Goal: Task Accomplishment & Management: Manage account settings

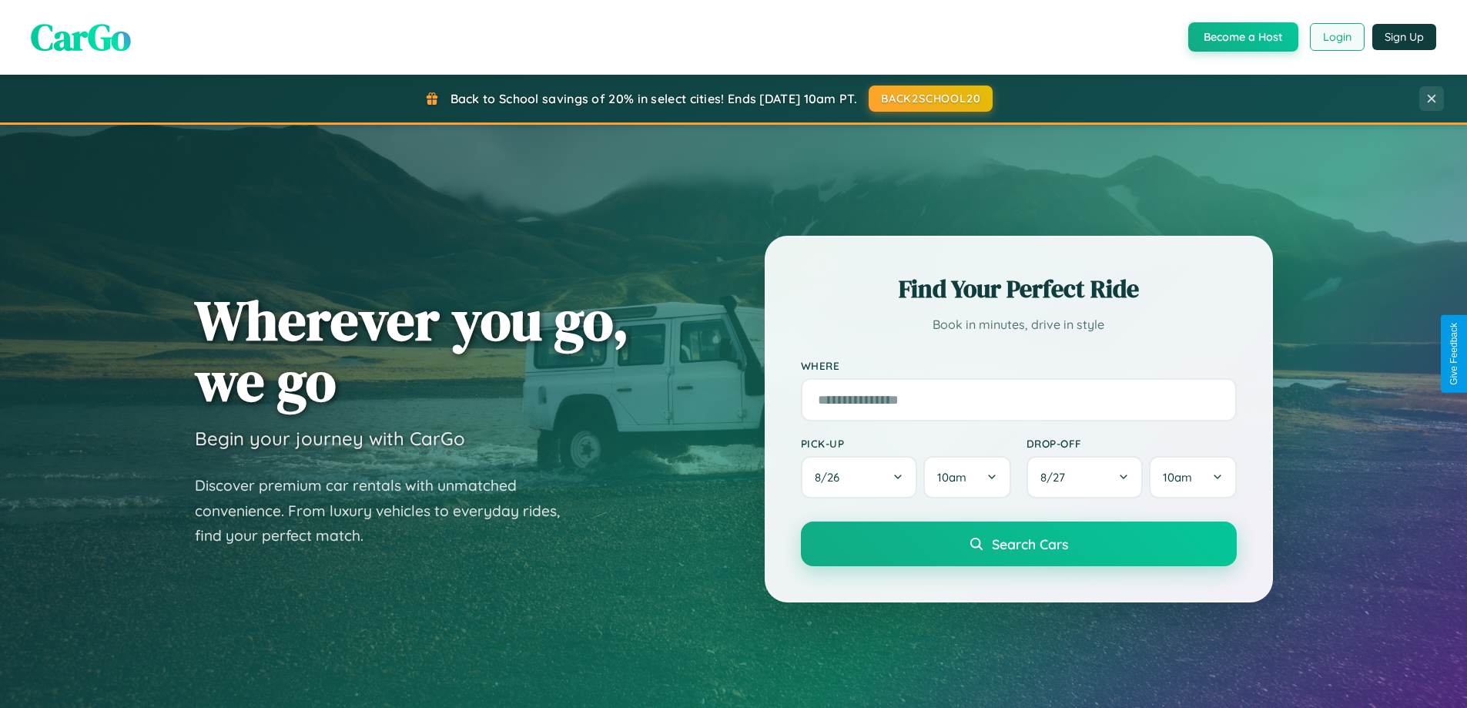
click at [1336, 37] on button "Login" at bounding box center [1337, 37] width 55 height 28
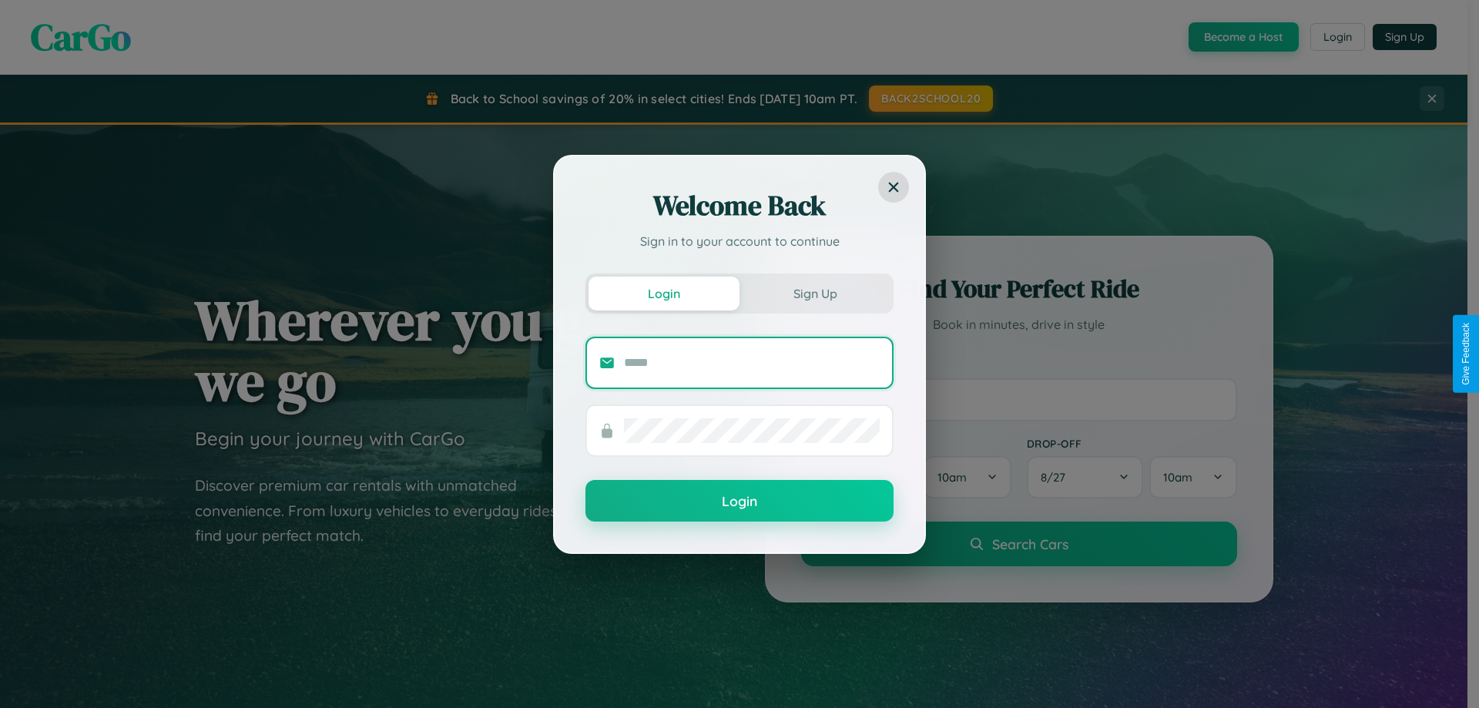
click at [752, 362] on input "text" at bounding box center [752, 362] width 256 height 25
type input "**********"
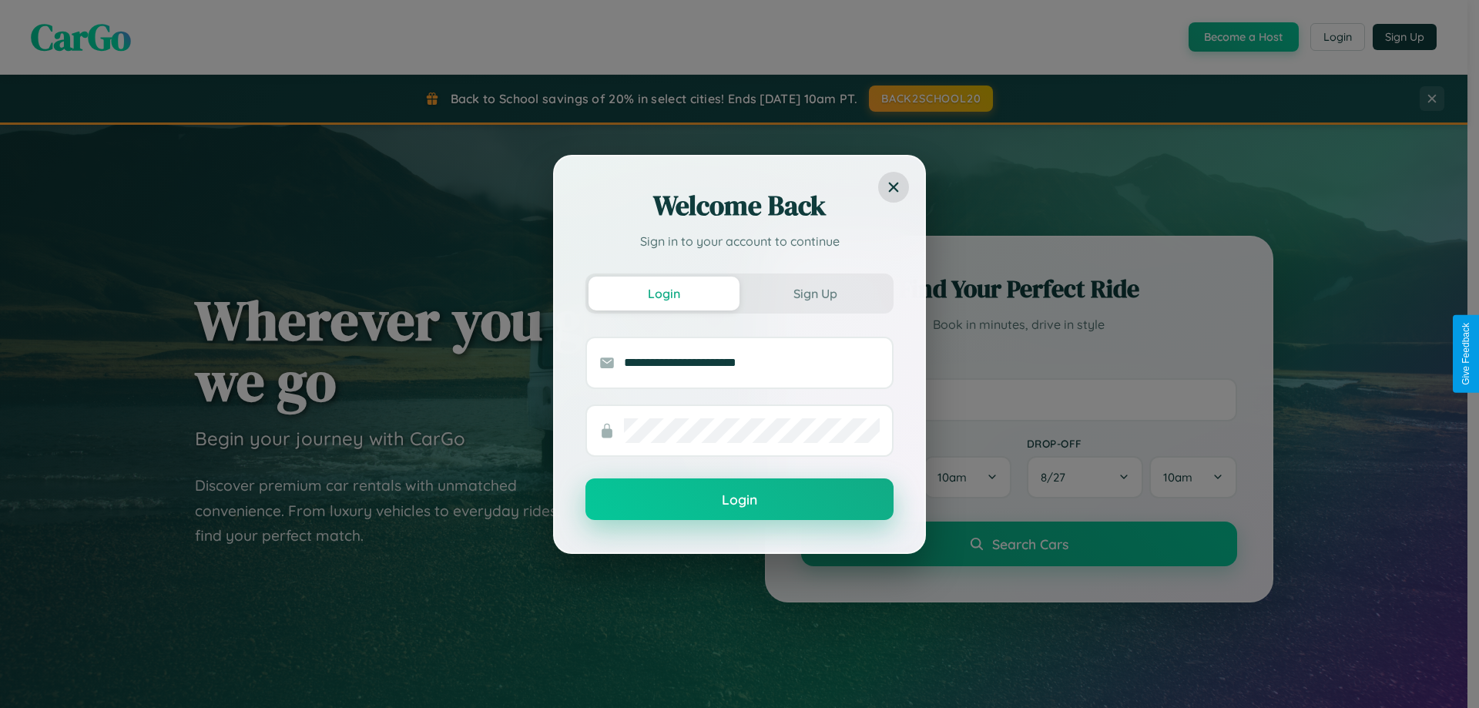
click at [739, 500] on button "Login" at bounding box center [739, 499] width 308 height 42
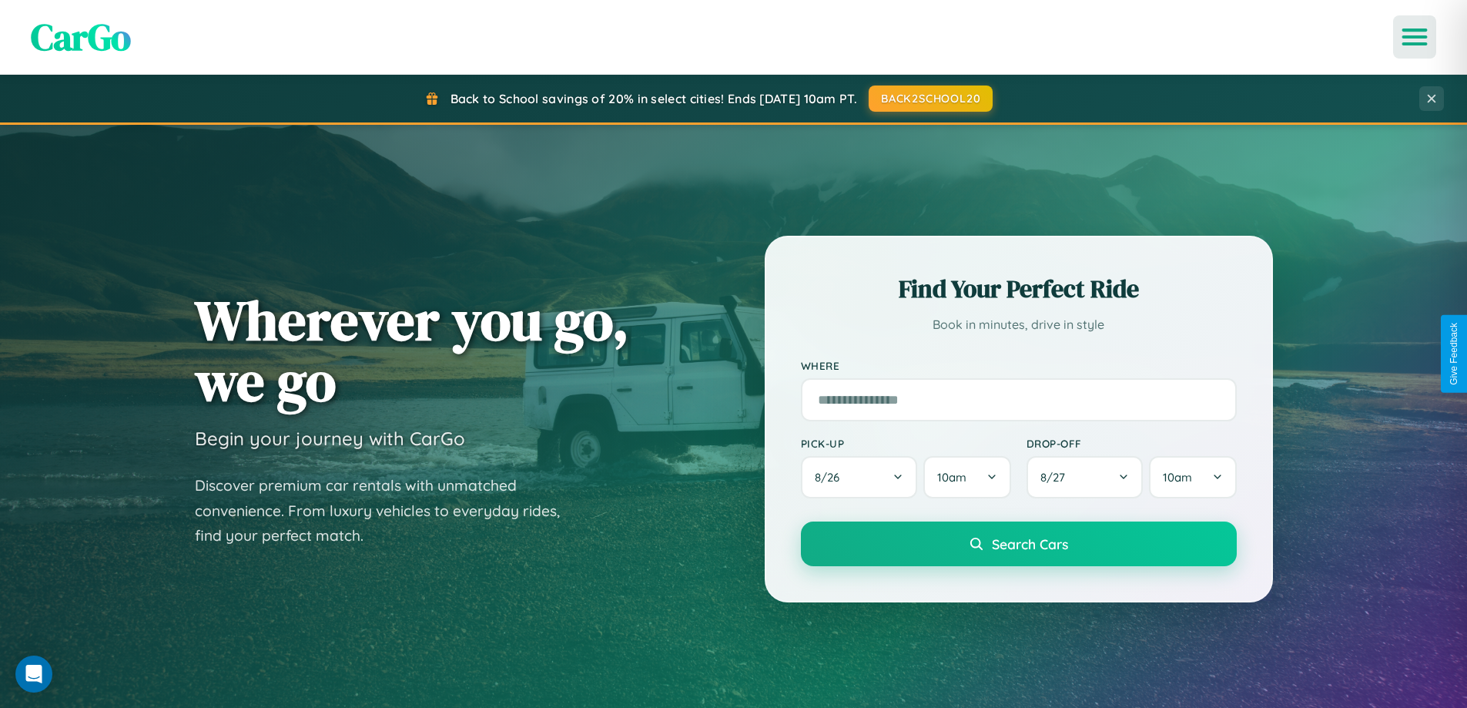
click at [1415, 37] on icon "Open menu" at bounding box center [1415, 37] width 22 height 14
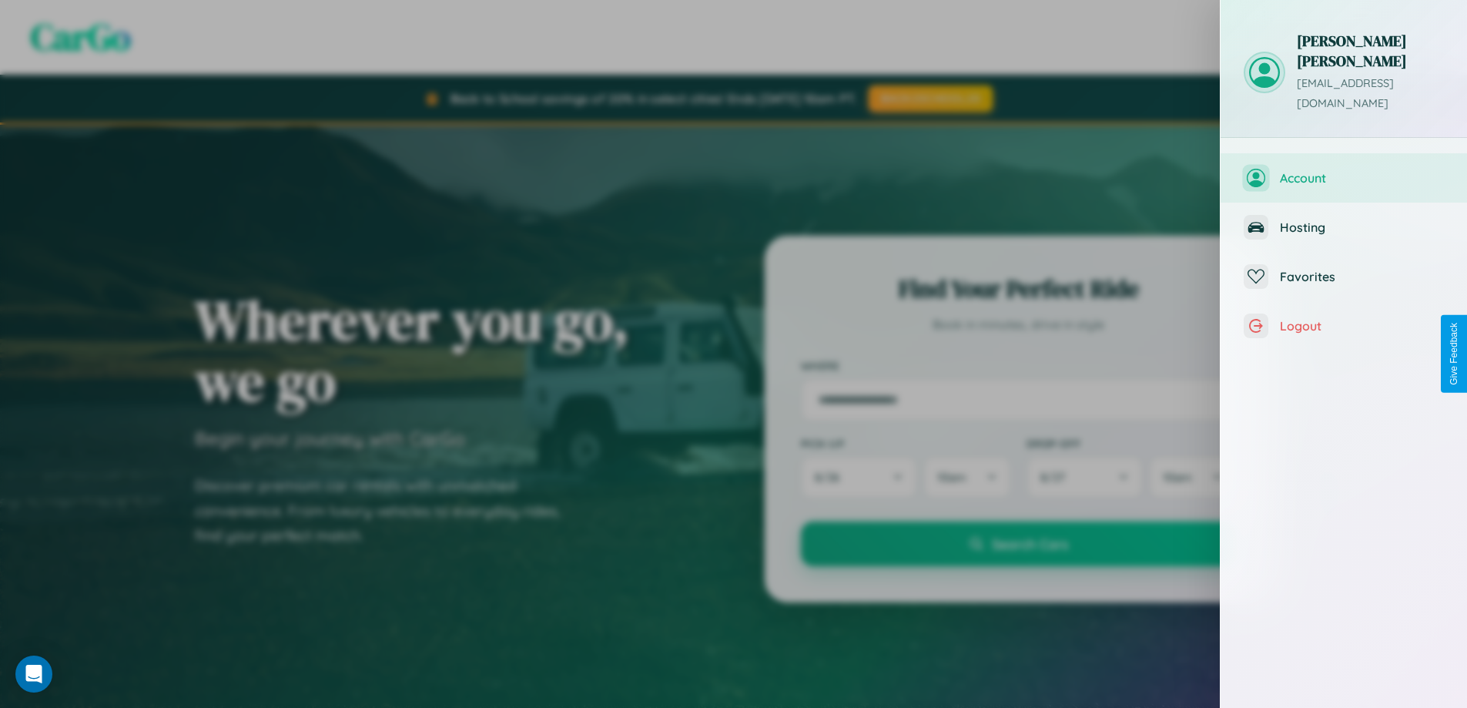
click at [1344, 170] on span "Account" at bounding box center [1362, 177] width 164 height 15
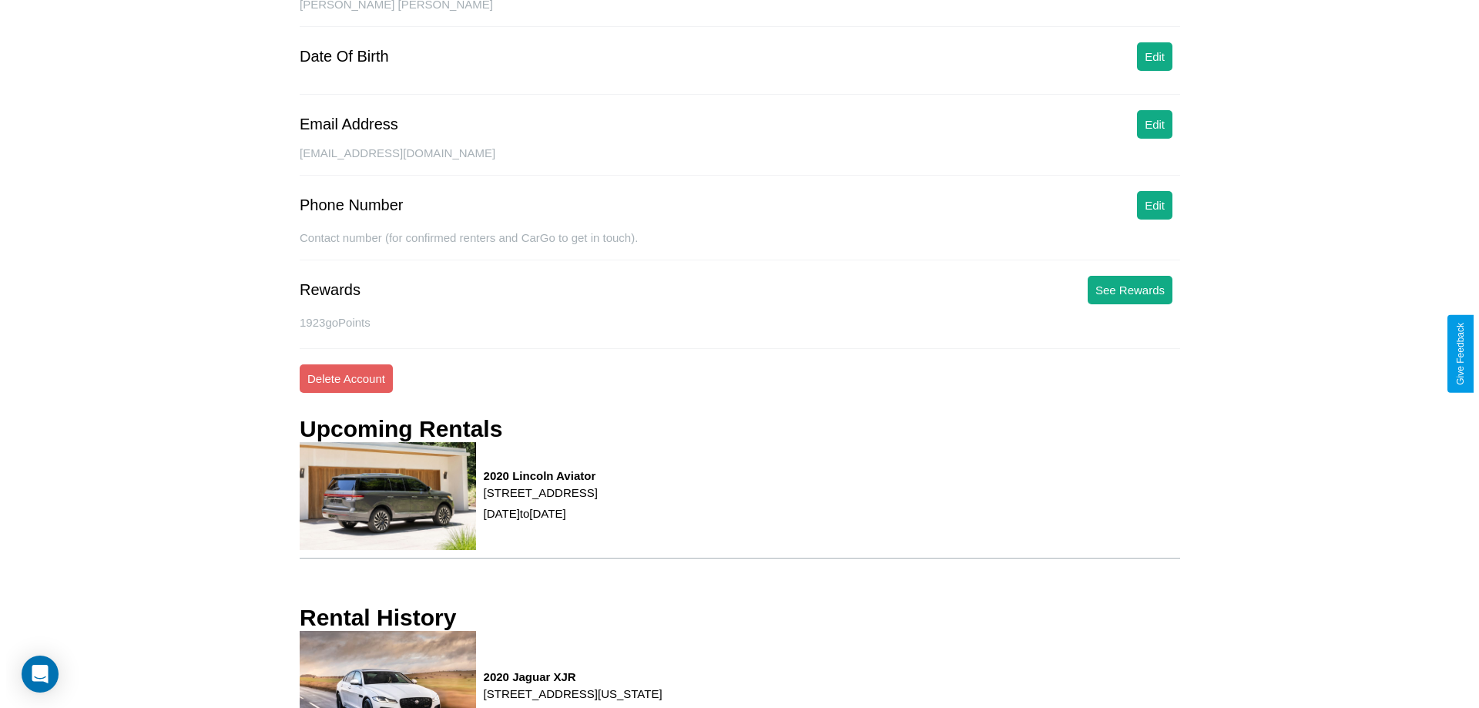
scroll to position [196, 0]
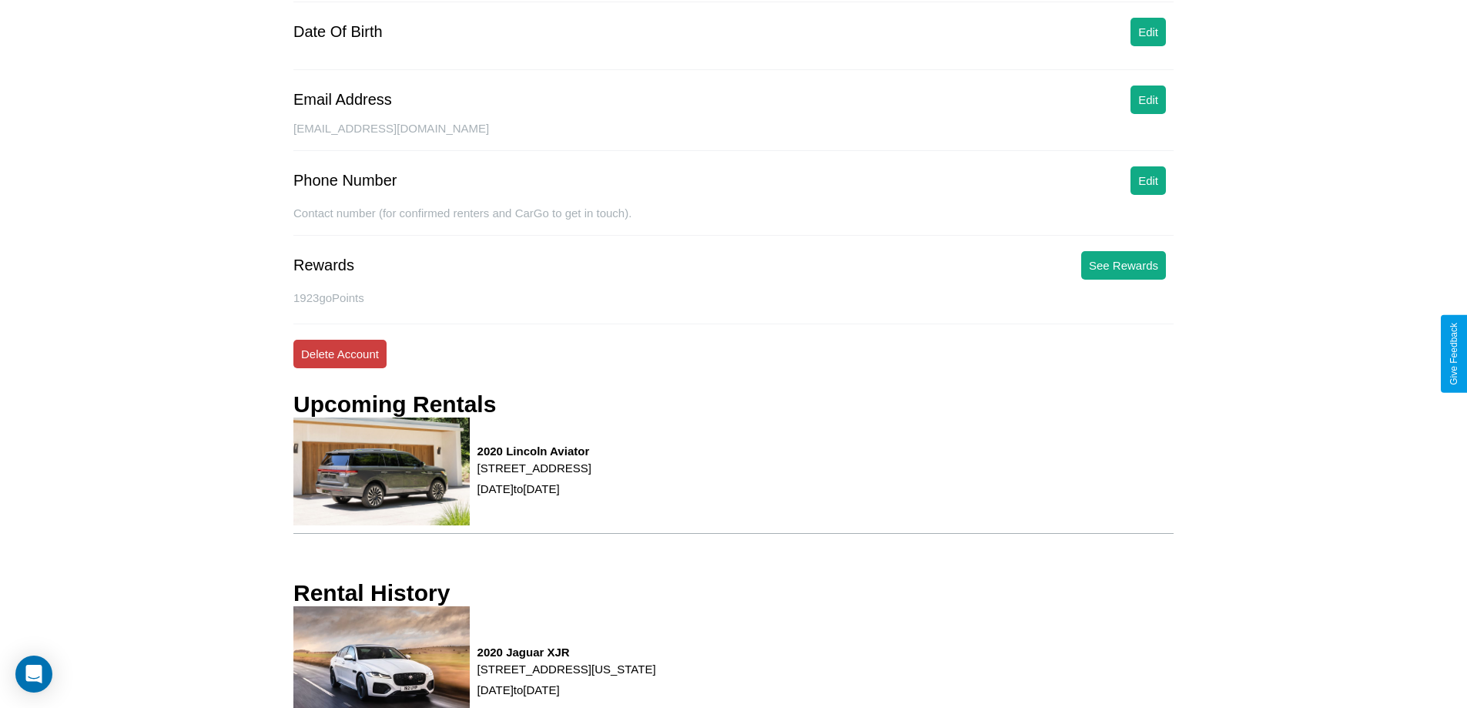
click at [340, 354] on button "Delete Account" at bounding box center [339, 354] width 93 height 28
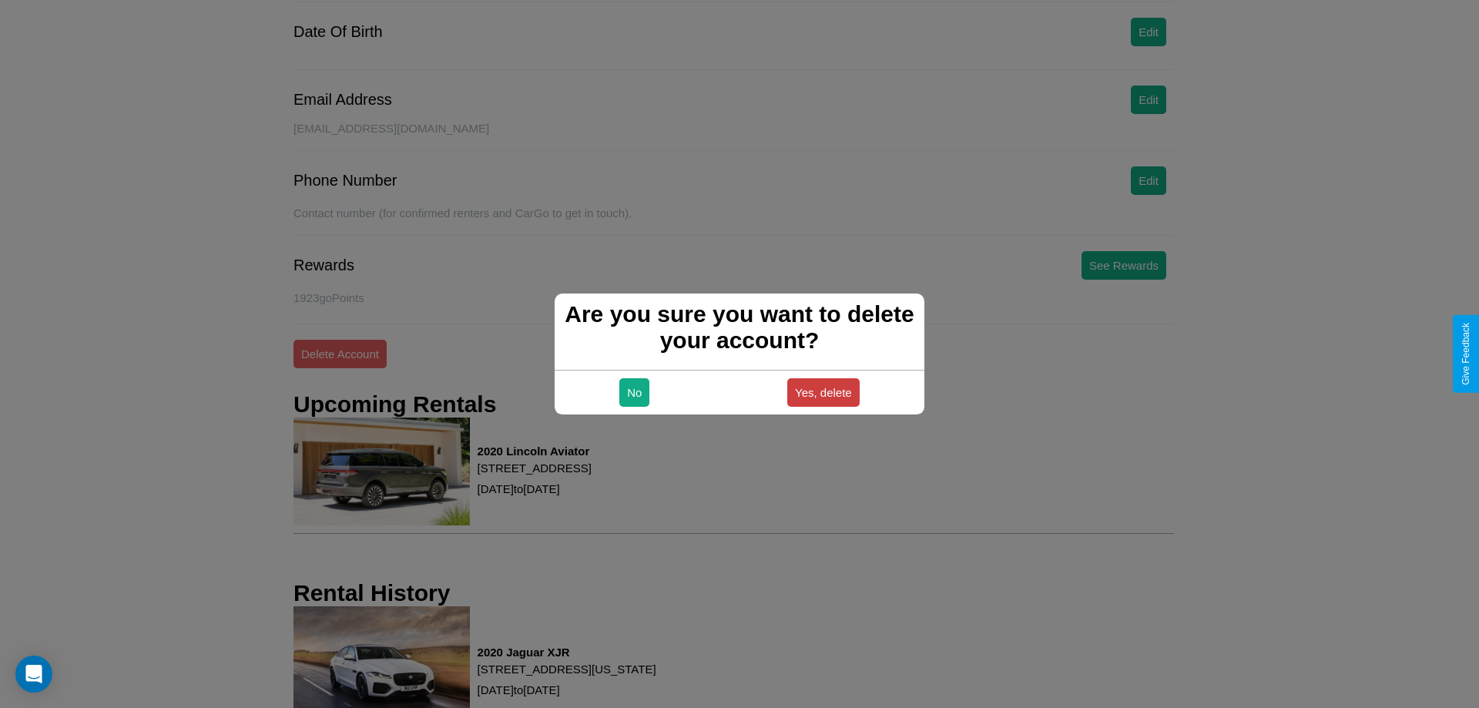
click at [823, 392] on button "Yes, delete" at bounding box center [823, 392] width 72 height 28
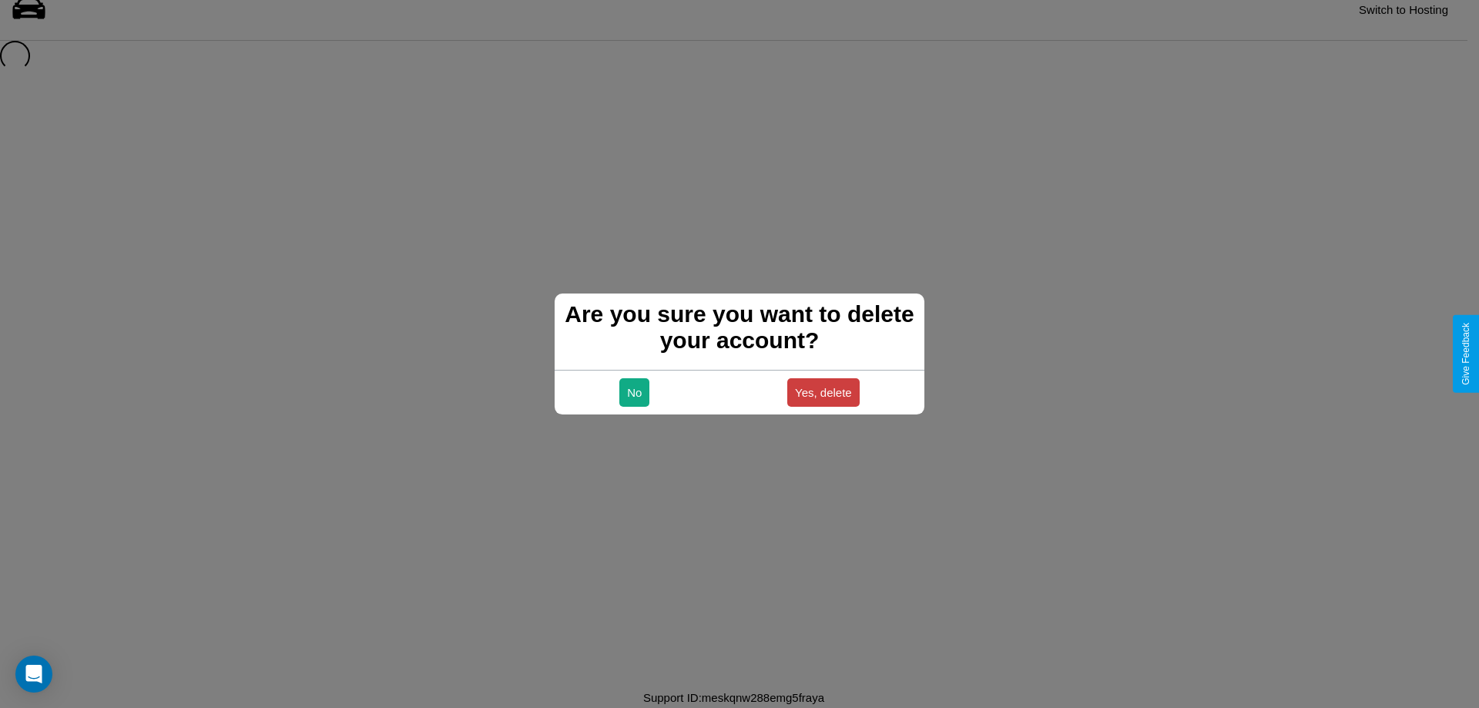
scroll to position [21, 0]
